Goal: Task Accomplishment & Management: Use online tool/utility

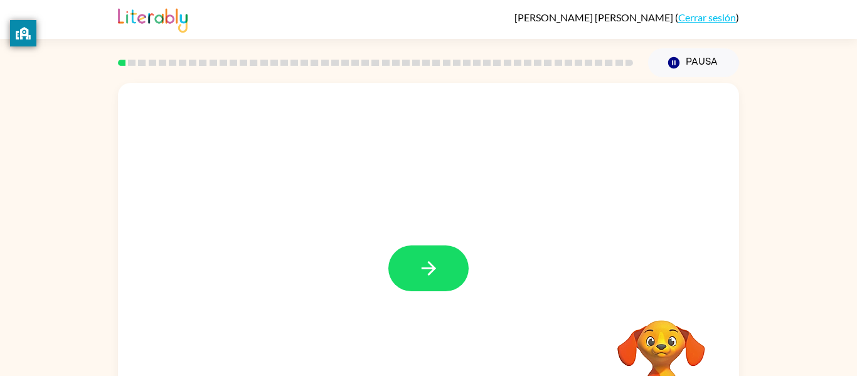
click at [400, 303] on div at bounding box center [428, 262] width 621 height 358
click at [416, 281] on button "button" at bounding box center [428, 268] width 80 height 46
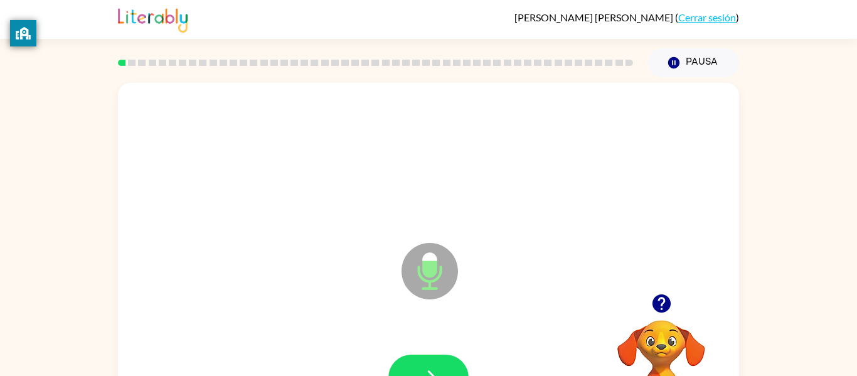
click at [790, 199] on div "Micrófono El micrófono está aquí para cuando sea tu turno de hablar Tu navegado…" at bounding box center [428, 259] width 857 height 364
click at [421, 364] on button "button" at bounding box center [428, 377] width 80 height 46
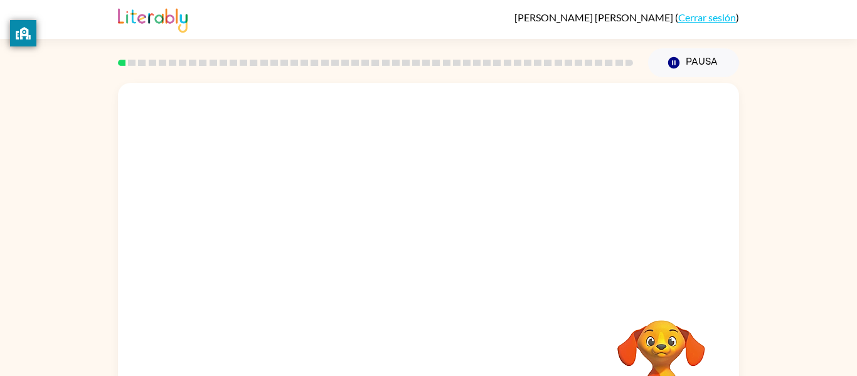
click at [421, 364] on div "Tu navegador debe admitir la reproducción de archivos .mp4 para usar Literably.…" at bounding box center [428, 262] width 621 height 358
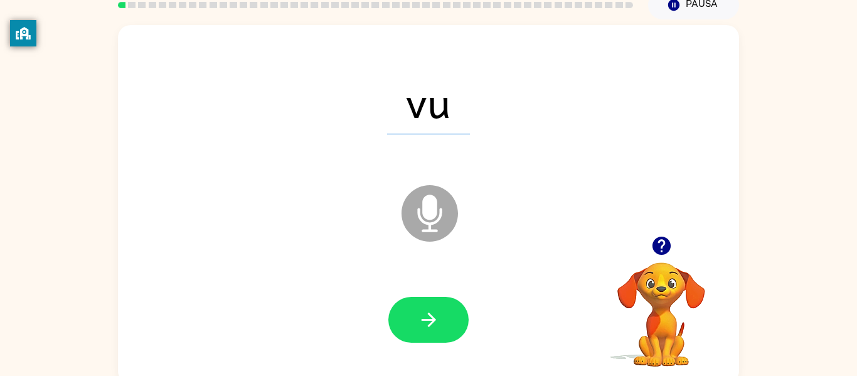
scroll to position [65, 0]
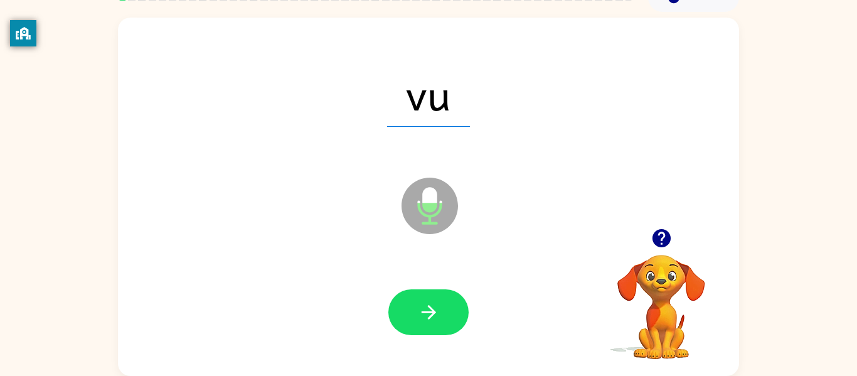
click at [431, 267] on icon "Micrófono El micrófono está aquí para cuando sea tu turno de hablar" at bounding box center [492, 221] width 188 height 94
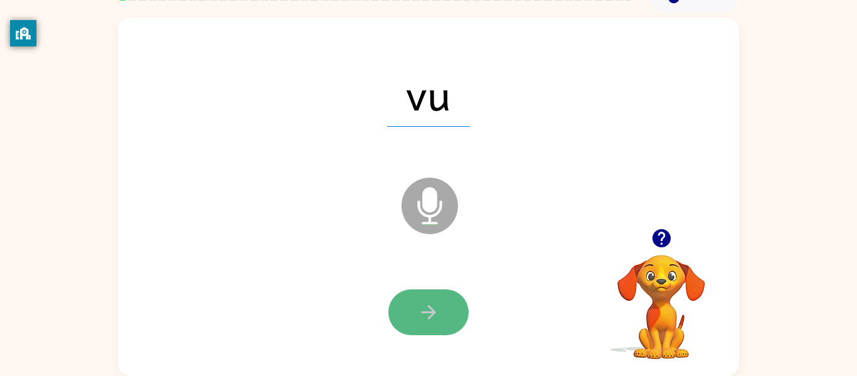
click at [432, 292] on button "button" at bounding box center [428, 312] width 80 height 46
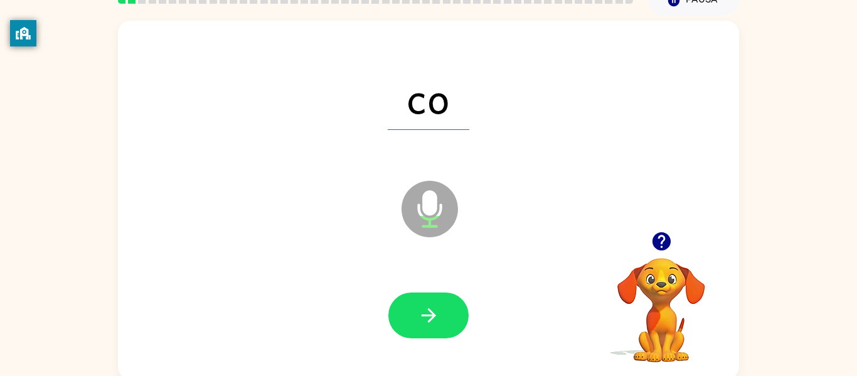
scroll to position [61, 0]
click at [432, 291] on div at bounding box center [428, 316] width 596 height 103
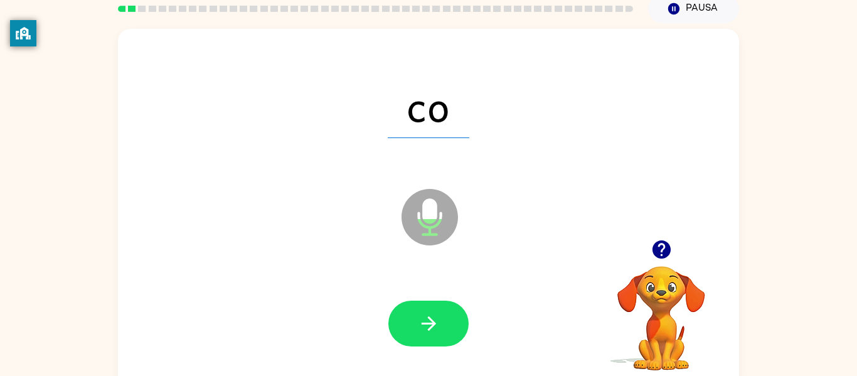
scroll to position [53, 0]
click at [432, 294] on div at bounding box center [428, 324] width 596 height 103
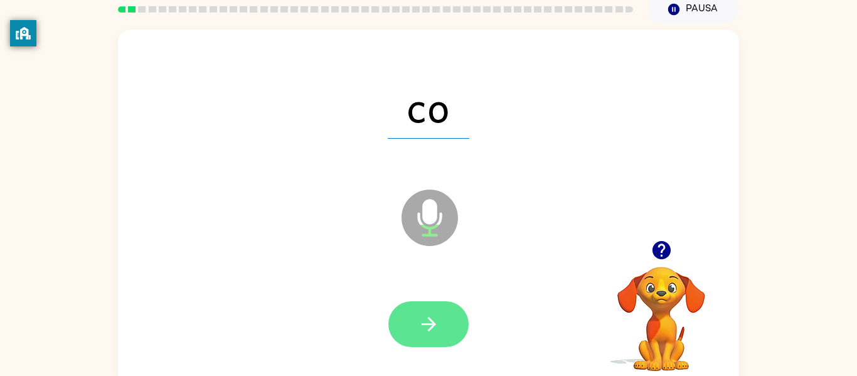
click at [431, 304] on button "button" at bounding box center [428, 324] width 80 height 46
click at [434, 313] on icon "button" at bounding box center [429, 324] width 22 height 22
click at [434, 312] on button "button" at bounding box center [428, 324] width 80 height 46
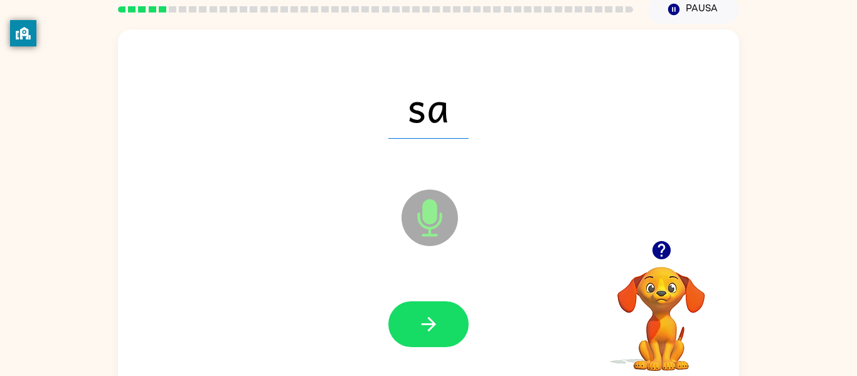
click at [435, 311] on button "button" at bounding box center [428, 324] width 80 height 46
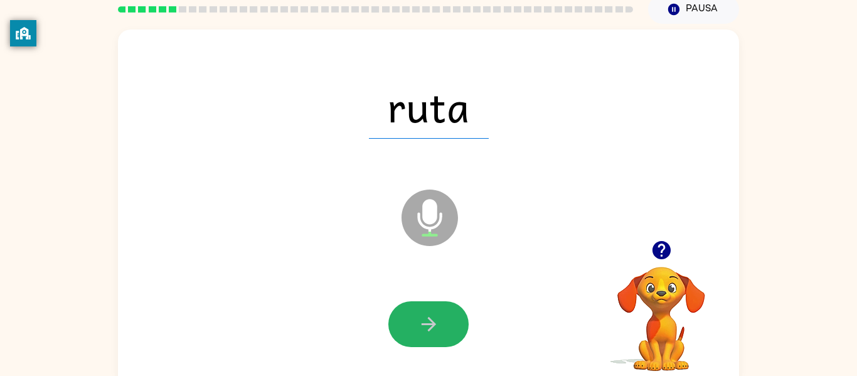
click at [435, 312] on button "button" at bounding box center [428, 324] width 80 height 46
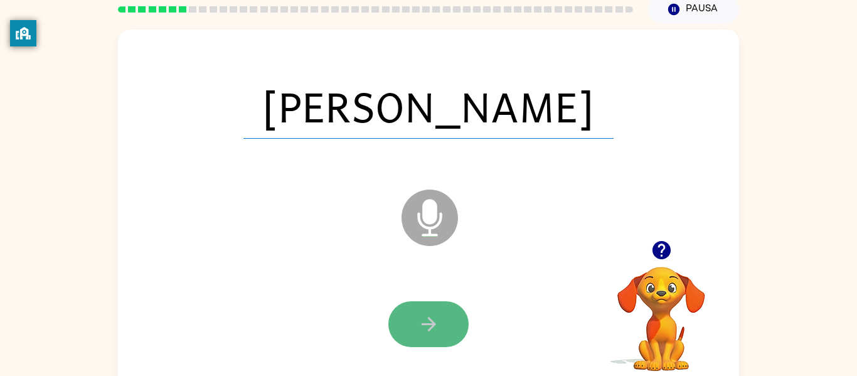
click at [435, 313] on icon "button" at bounding box center [429, 324] width 22 height 22
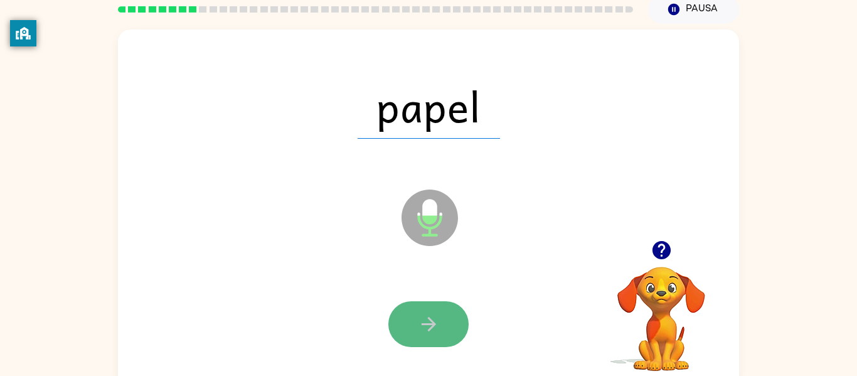
click at [432, 312] on button "button" at bounding box center [428, 324] width 80 height 46
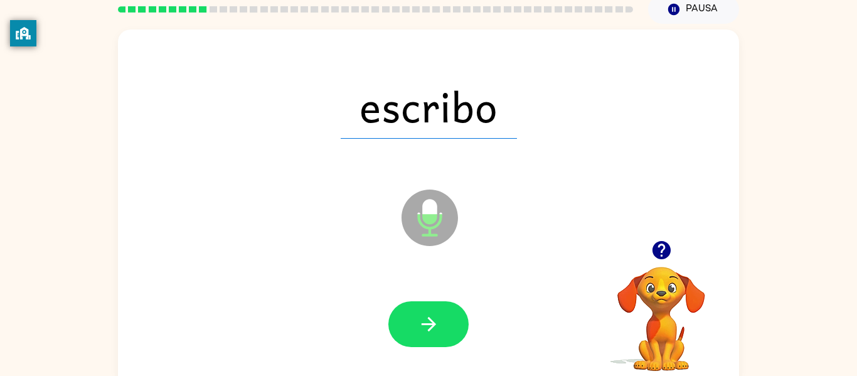
click at [426, 306] on button "button" at bounding box center [428, 324] width 80 height 46
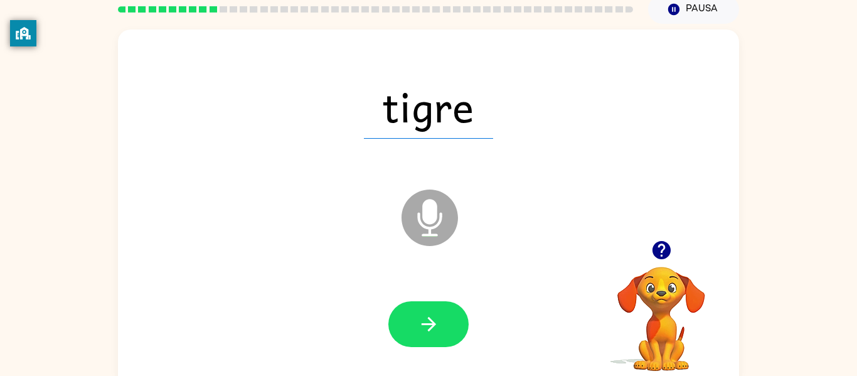
click at [430, 309] on button "button" at bounding box center [428, 324] width 80 height 46
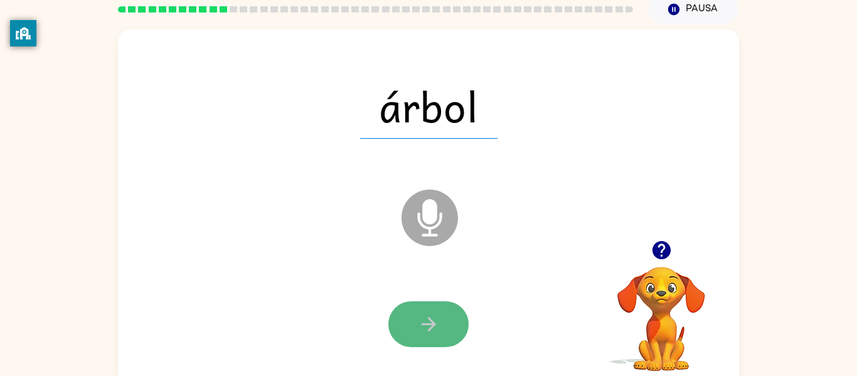
click at [431, 315] on icon "button" at bounding box center [429, 324] width 22 height 22
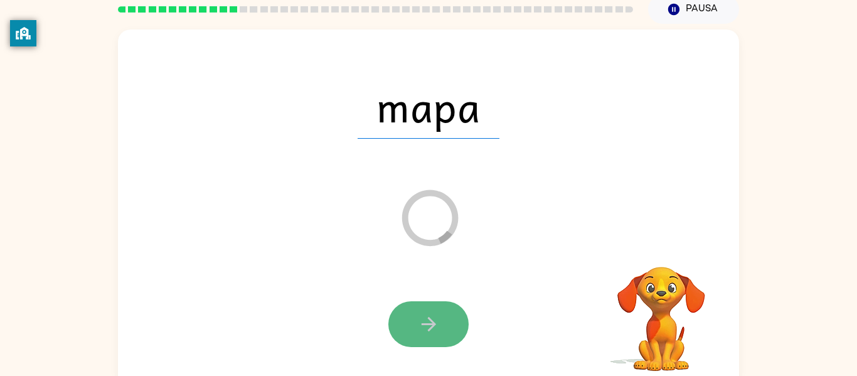
click at [435, 337] on button "button" at bounding box center [428, 324] width 80 height 46
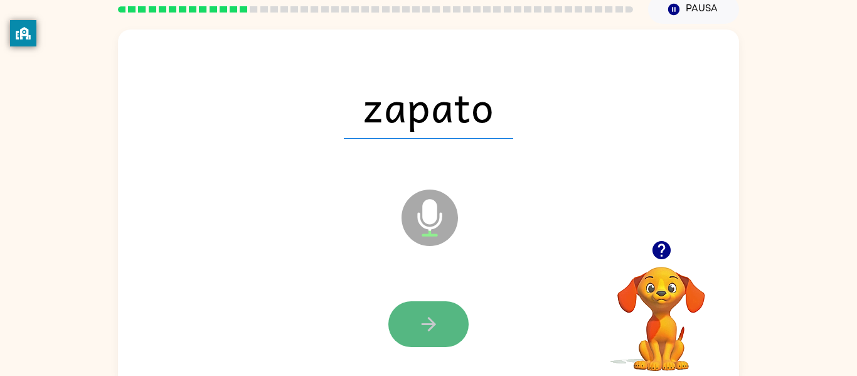
click at [438, 339] on button "button" at bounding box center [428, 324] width 80 height 46
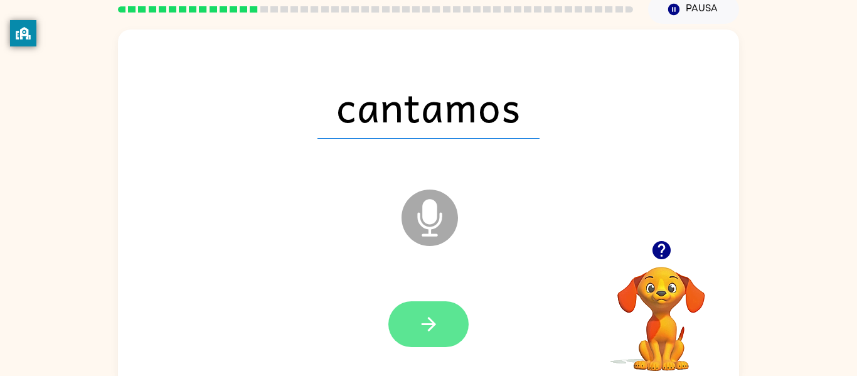
click at [433, 336] on button "button" at bounding box center [428, 324] width 80 height 46
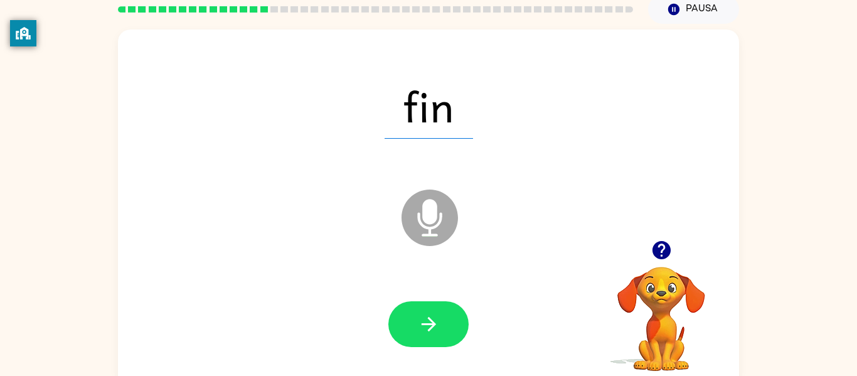
click at [434, 300] on div at bounding box center [428, 324] width 596 height 103
click at [438, 319] on icon "button" at bounding box center [429, 324] width 22 height 22
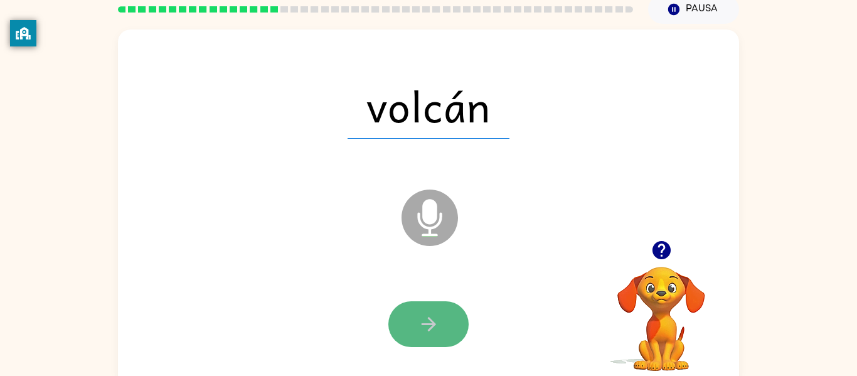
click at [443, 327] on button "button" at bounding box center [428, 324] width 80 height 46
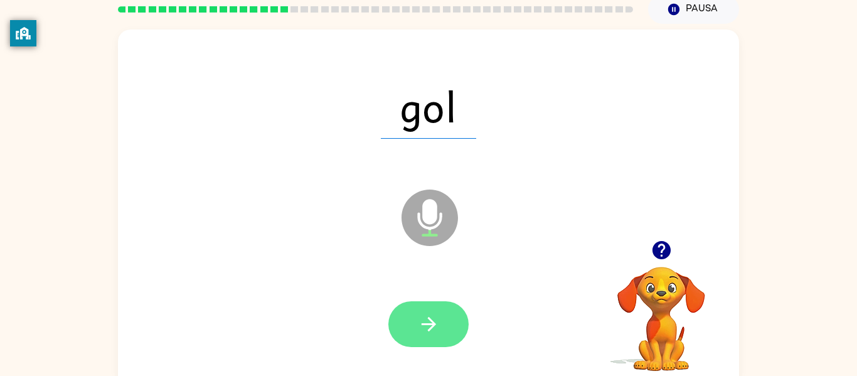
click at [432, 324] on icon "button" at bounding box center [428, 324] width 14 height 14
click at [426, 329] on icon "button" at bounding box center [429, 324] width 22 height 22
click at [426, 341] on button "button" at bounding box center [428, 324] width 80 height 46
click at [425, 334] on icon "button" at bounding box center [429, 324] width 22 height 22
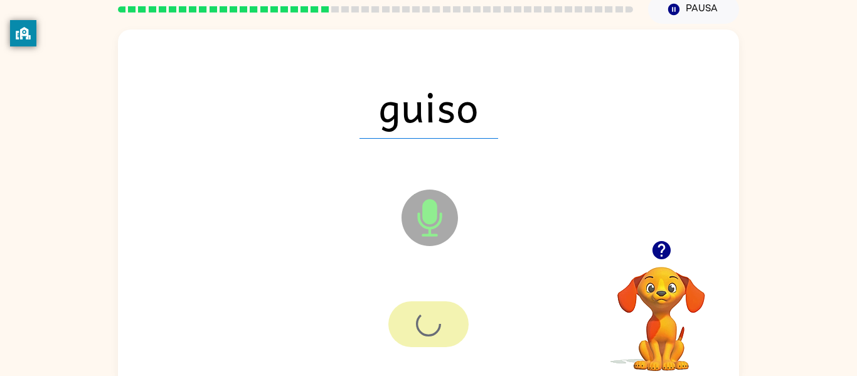
click at [423, 334] on div at bounding box center [428, 324] width 80 height 46
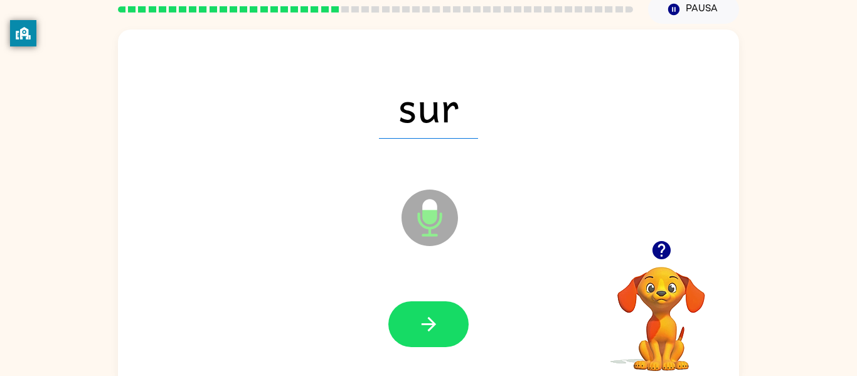
click at [423, 332] on icon "button" at bounding box center [429, 324] width 22 height 22
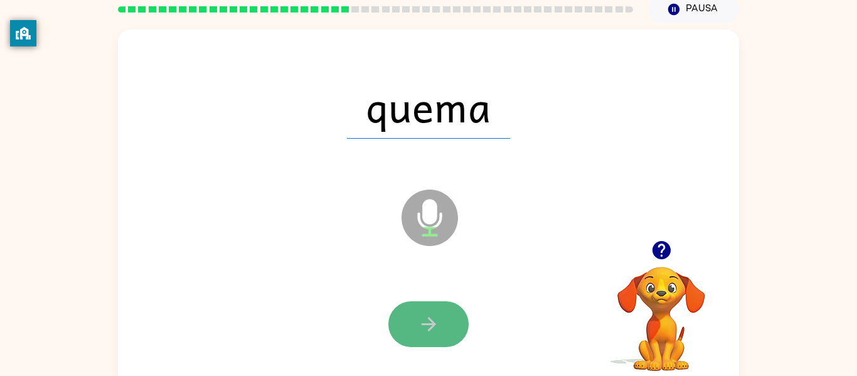
click at [425, 331] on icon "button" at bounding box center [429, 324] width 22 height 22
click at [425, 327] on icon "button" at bounding box center [429, 324] width 22 height 22
click at [420, 332] on icon "button" at bounding box center [429, 324] width 22 height 22
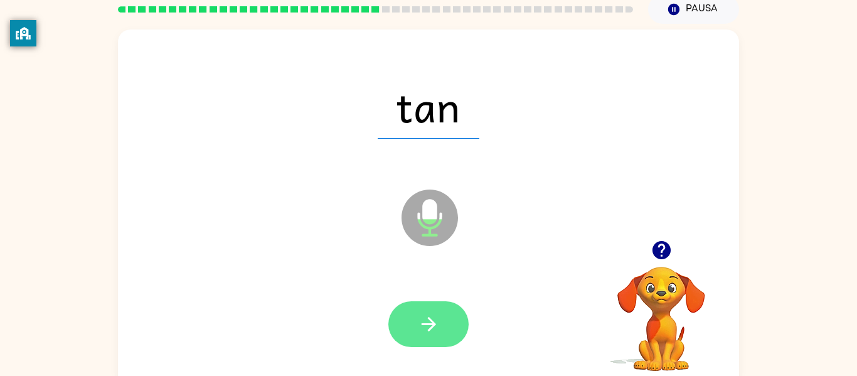
click at [418, 331] on icon "button" at bounding box center [429, 324] width 22 height 22
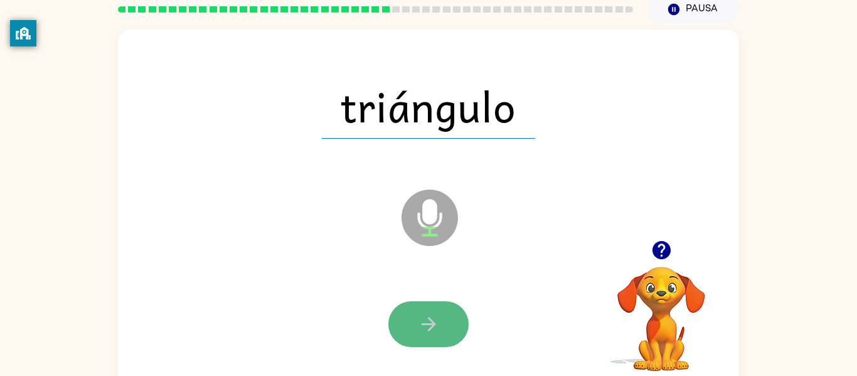
click at [411, 335] on button "button" at bounding box center [428, 324] width 80 height 46
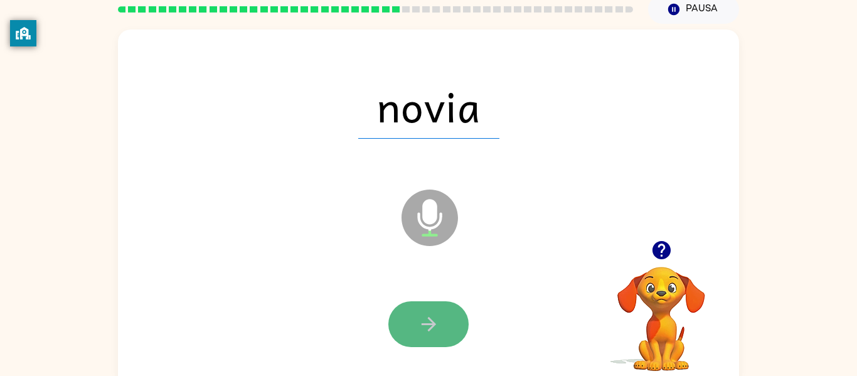
click at [411, 333] on button "button" at bounding box center [428, 324] width 80 height 46
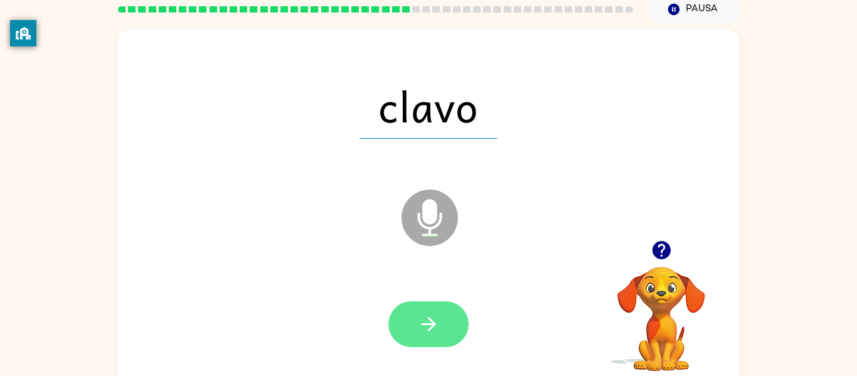
click at [418, 342] on button "button" at bounding box center [428, 324] width 80 height 46
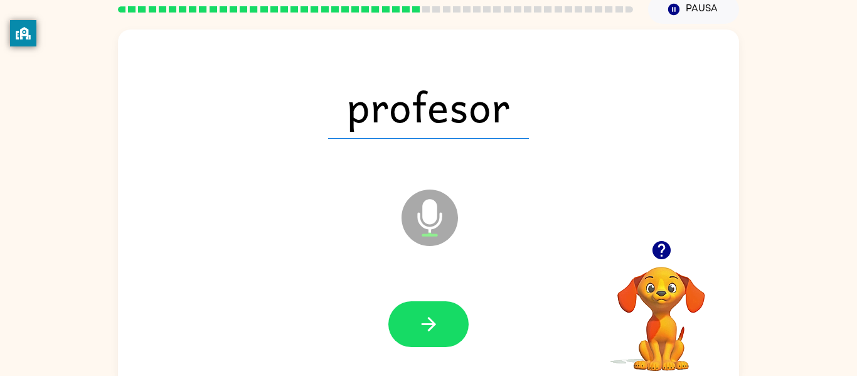
click at [418, 342] on button "button" at bounding box center [428, 324] width 80 height 46
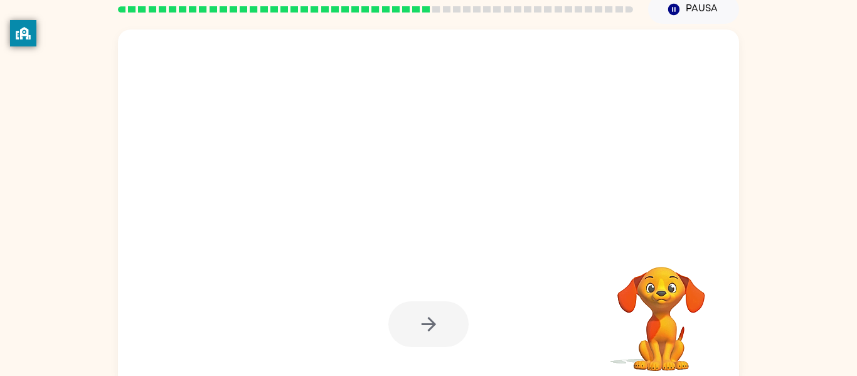
click at [418, 342] on div at bounding box center [428, 324] width 80 height 46
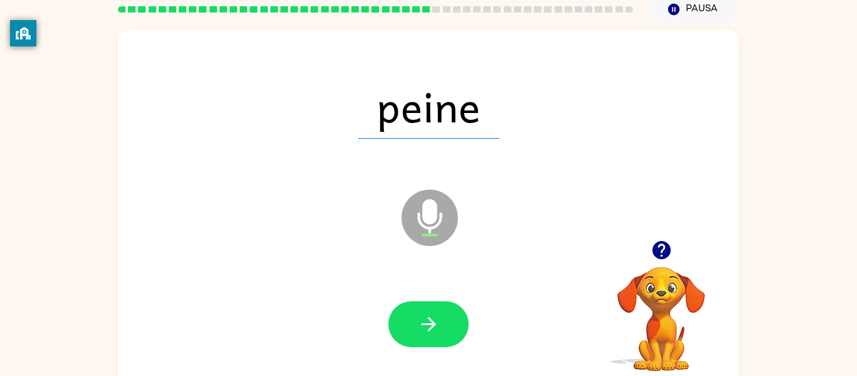
click at [423, 347] on div at bounding box center [428, 324] width 596 height 103
click at [415, 335] on button "button" at bounding box center [428, 324] width 80 height 46
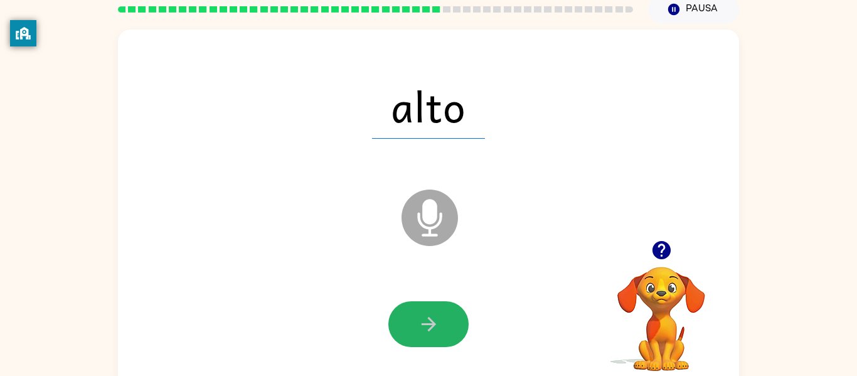
click at [415, 335] on button "button" at bounding box center [428, 324] width 80 height 46
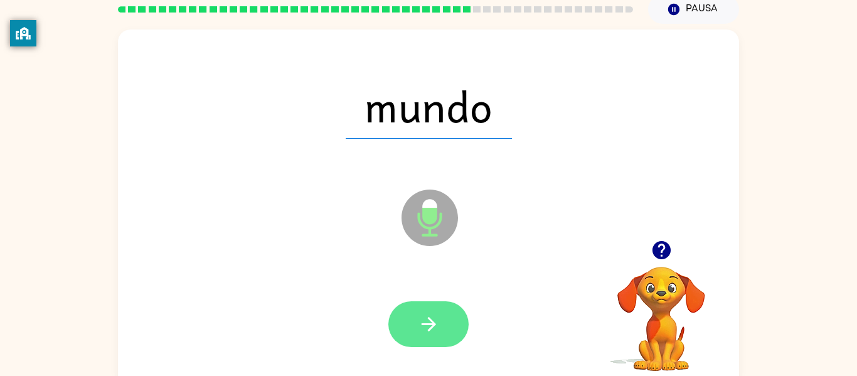
click at [413, 336] on button "button" at bounding box center [428, 324] width 80 height 46
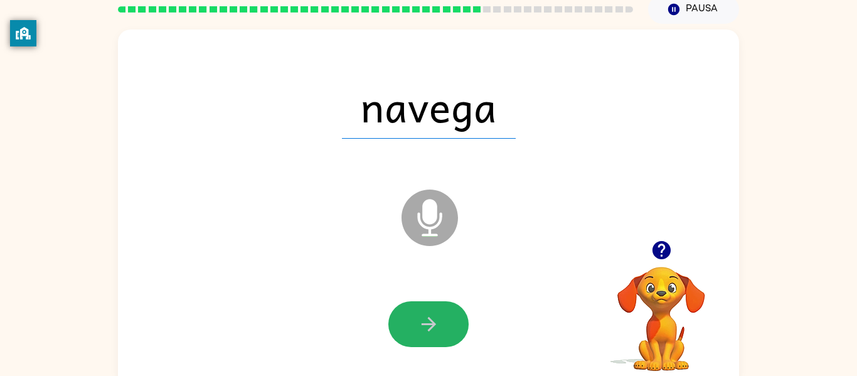
click at [415, 339] on button "button" at bounding box center [428, 324] width 80 height 46
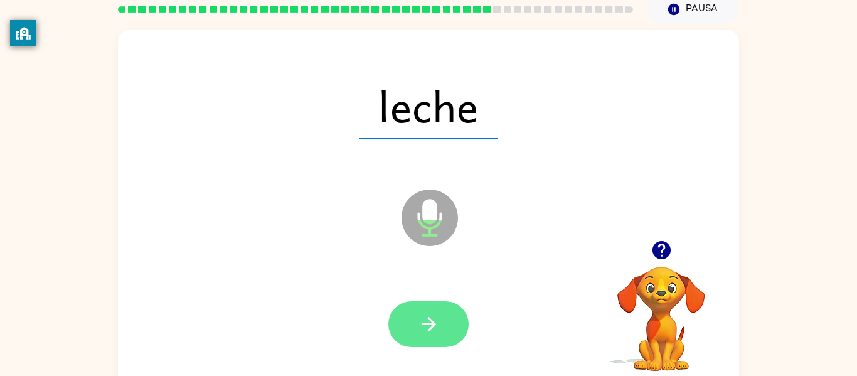
click at [444, 328] on button "button" at bounding box center [428, 324] width 80 height 46
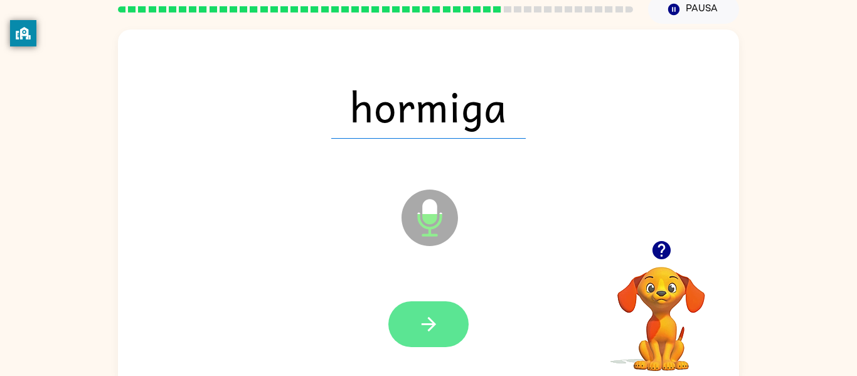
click at [446, 337] on button "button" at bounding box center [428, 324] width 80 height 46
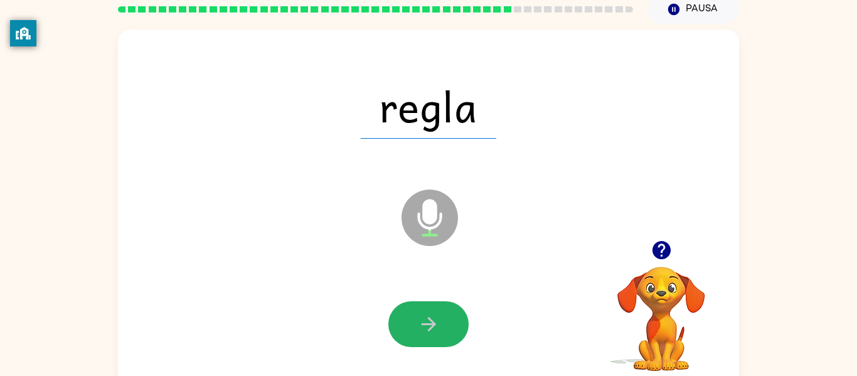
click at [445, 336] on button "button" at bounding box center [428, 324] width 80 height 46
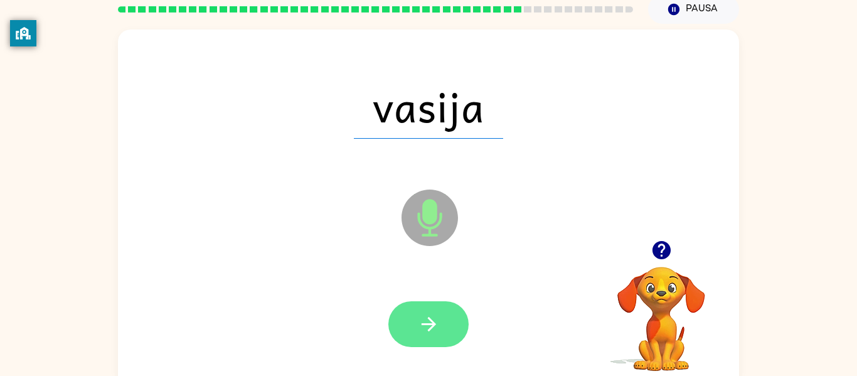
click at [452, 344] on button "button" at bounding box center [428, 324] width 80 height 46
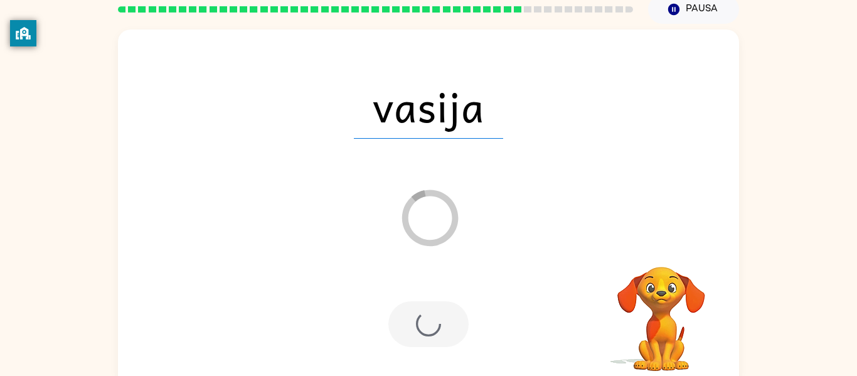
click at [456, 352] on div at bounding box center [428, 324] width 596 height 103
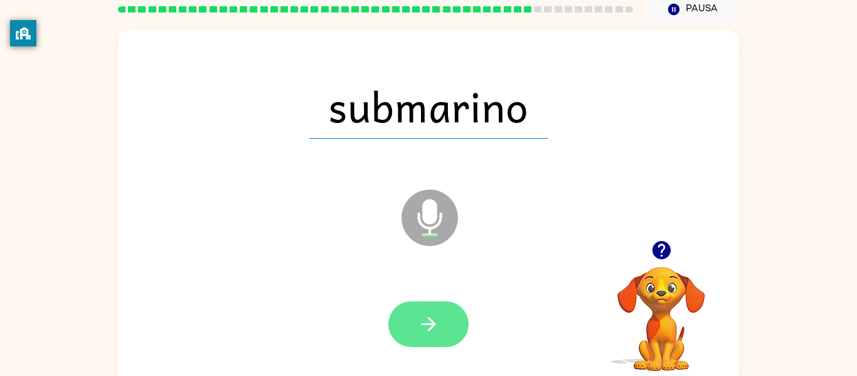
click at [438, 339] on button "button" at bounding box center [428, 324] width 80 height 46
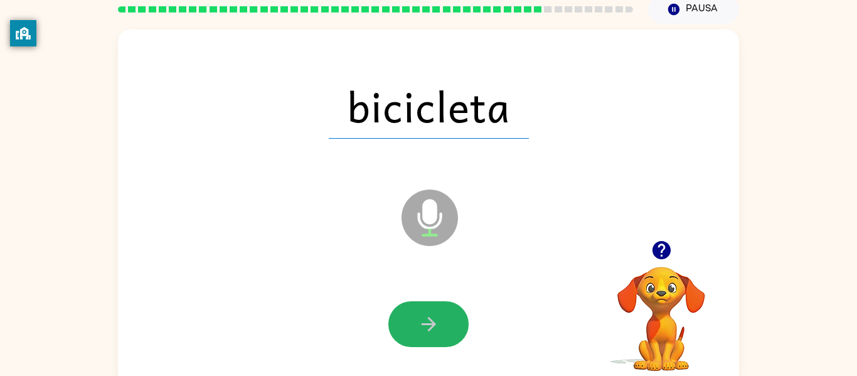
click at [438, 339] on button "button" at bounding box center [428, 324] width 80 height 46
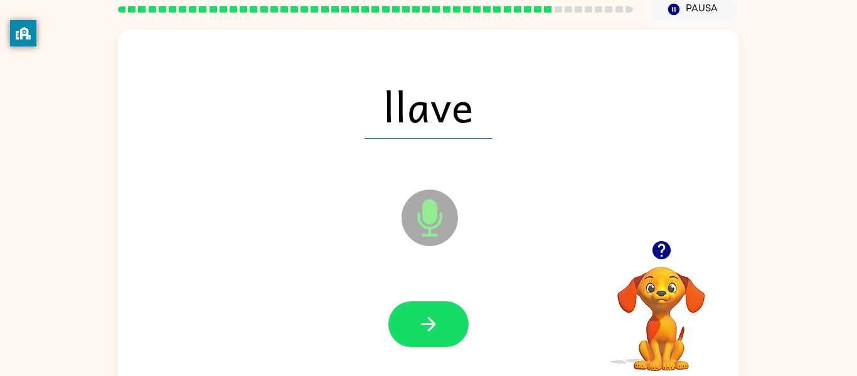
click at [438, 340] on button "button" at bounding box center [428, 324] width 80 height 46
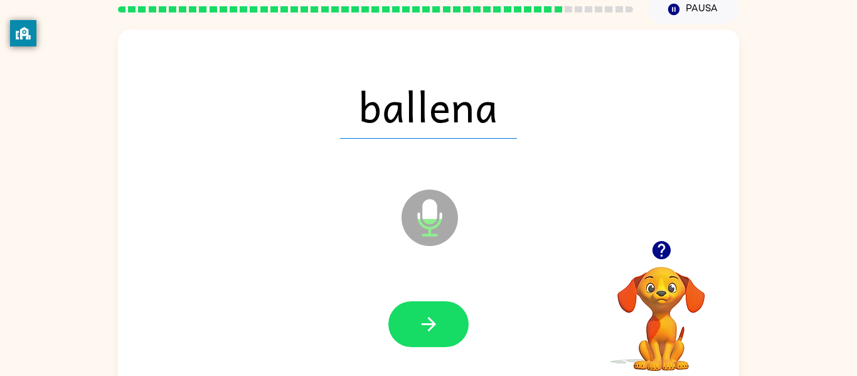
click at [438, 340] on button "button" at bounding box center [428, 324] width 80 height 46
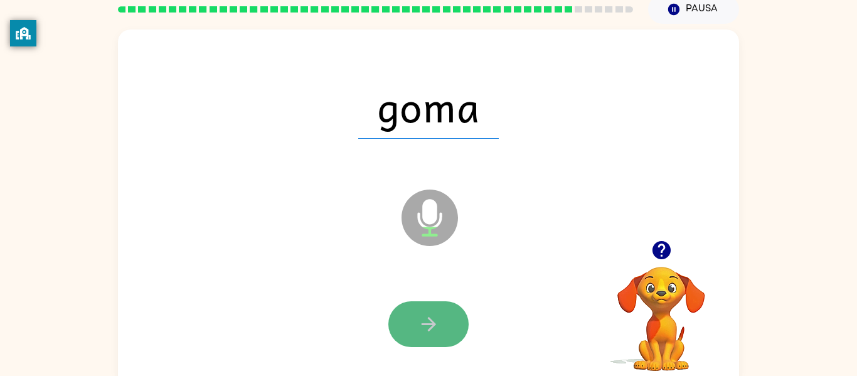
click at [440, 340] on button "button" at bounding box center [428, 324] width 80 height 46
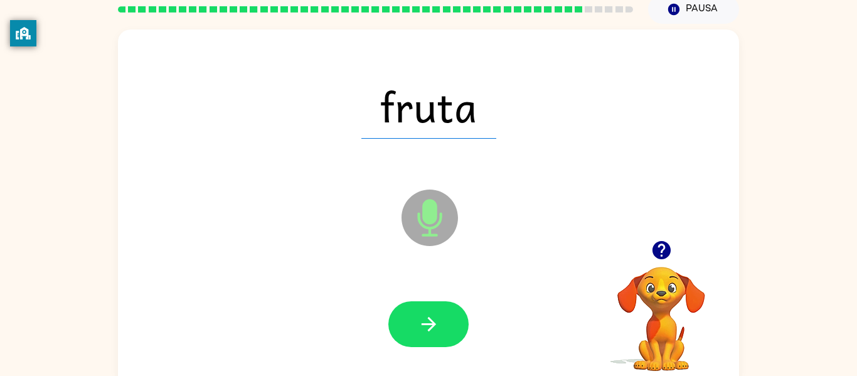
click at [439, 339] on button "button" at bounding box center [428, 324] width 80 height 46
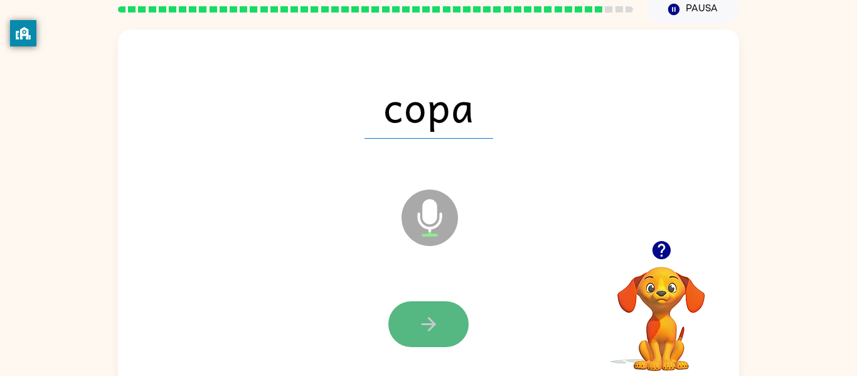
click at [434, 319] on icon "button" at bounding box center [429, 324] width 22 height 22
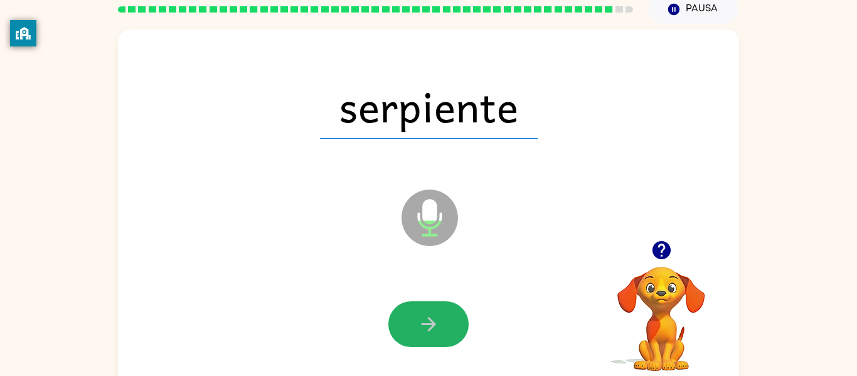
click at [434, 322] on icon "button" at bounding box center [428, 324] width 14 height 14
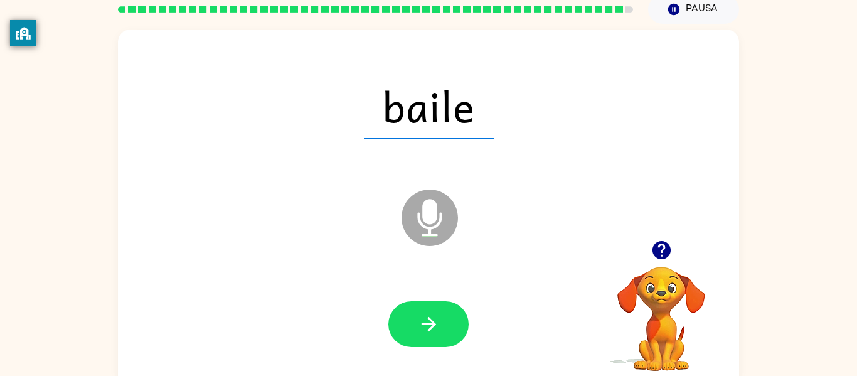
click at [434, 322] on icon "button" at bounding box center [428, 324] width 14 height 14
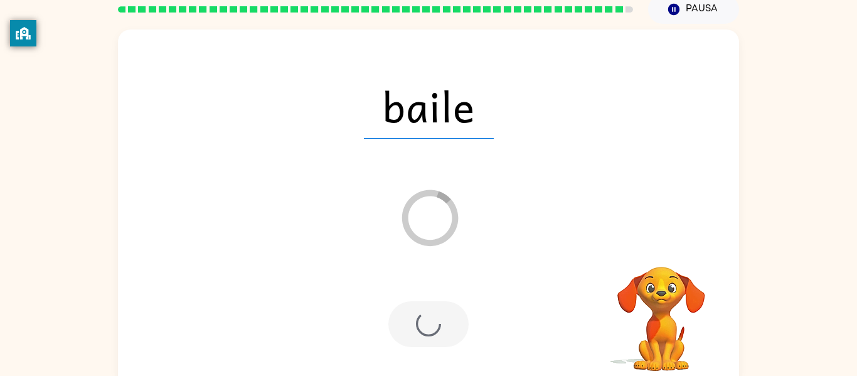
scroll to position [42, 0]
